Goal: Navigation & Orientation: Find specific page/section

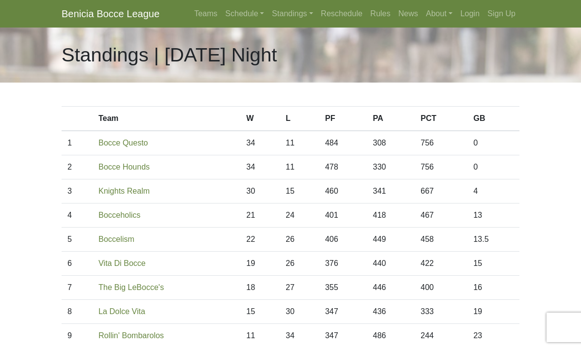
click at [190, 11] on link "Teams" at bounding box center [205, 14] width 31 height 20
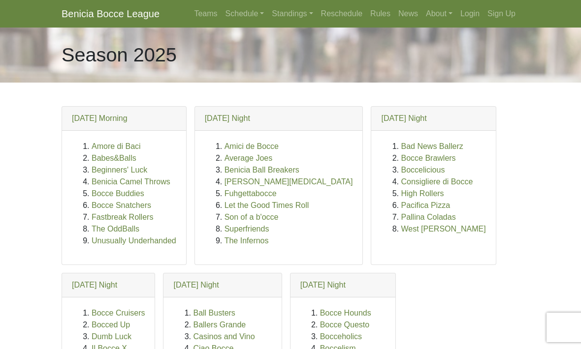
click at [402, 14] on link "News" at bounding box center [408, 14] width 28 height 20
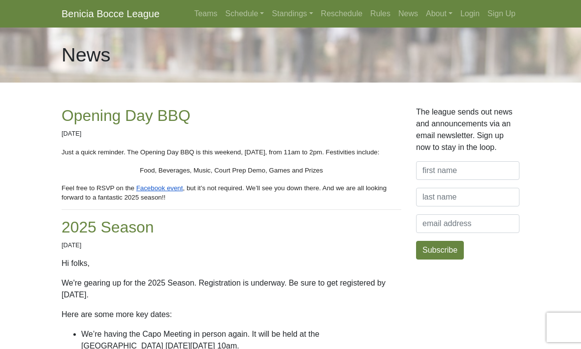
click at [436, 12] on link "About" at bounding box center [439, 14] width 34 height 20
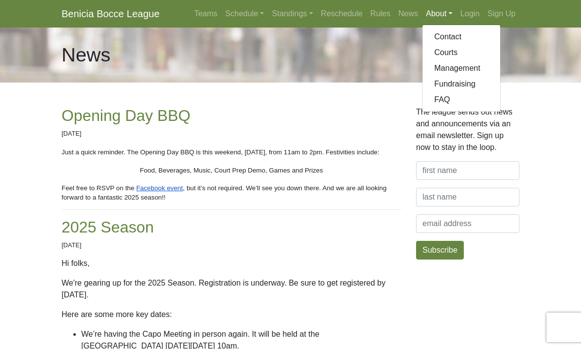
click at [461, 85] on link "Fundraising" at bounding box center [461, 84] width 78 height 16
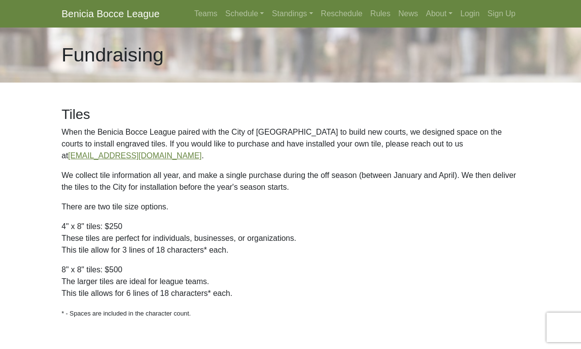
click at [479, 13] on link "Login" at bounding box center [469, 14] width 27 height 20
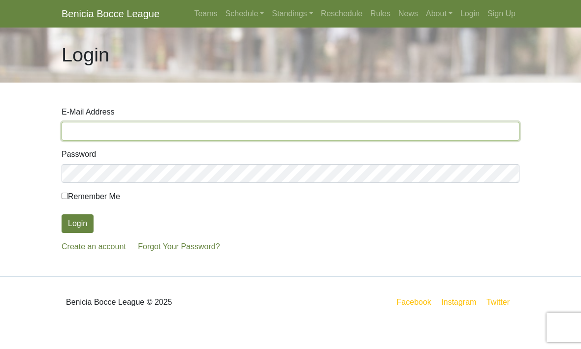
type input "[EMAIL_ADDRESS][DOMAIN_NAME]"
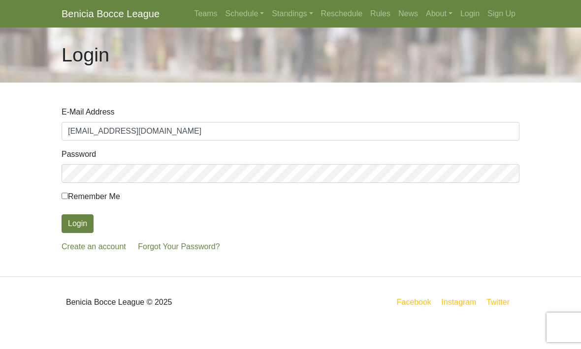
click at [78, 224] on button "Login" at bounding box center [77, 223] width 32 height 19
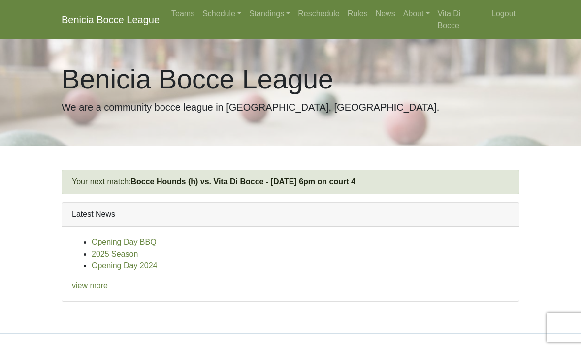
click at [92, 284] on link "view more" at bounding box center [90, 285] width 36 height 8
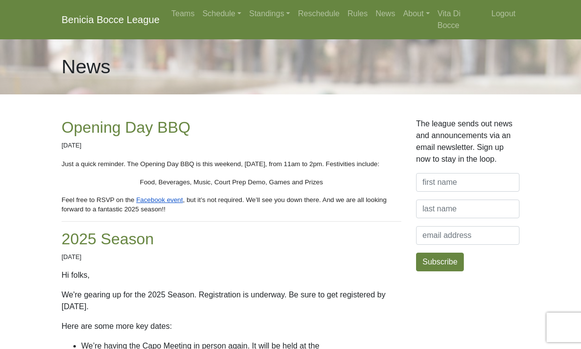
click at [285, 14] on link "Standings" at bounding box center [269, 14] width 49 height 20
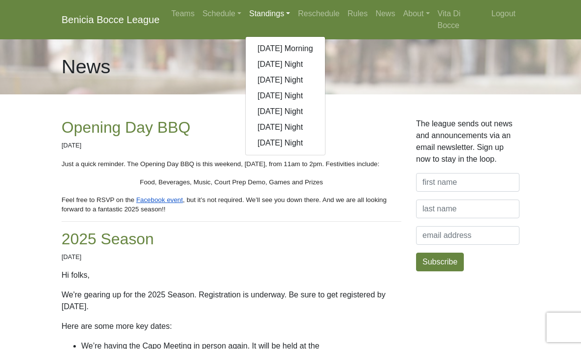
click at [318, 127] on link "[DATE] Night" at bounding box center [284, 128] width 79 height 16
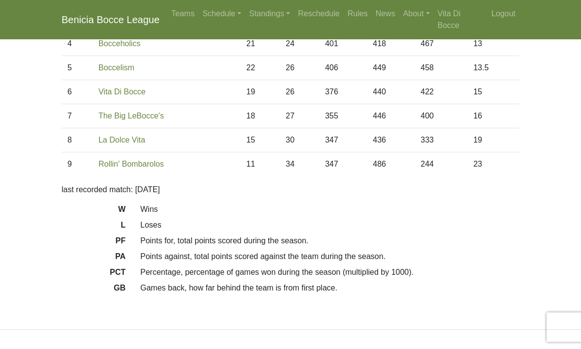
scroll to position [184, 0]
